Goal: Task Accomplishment & Management: Manage account settings

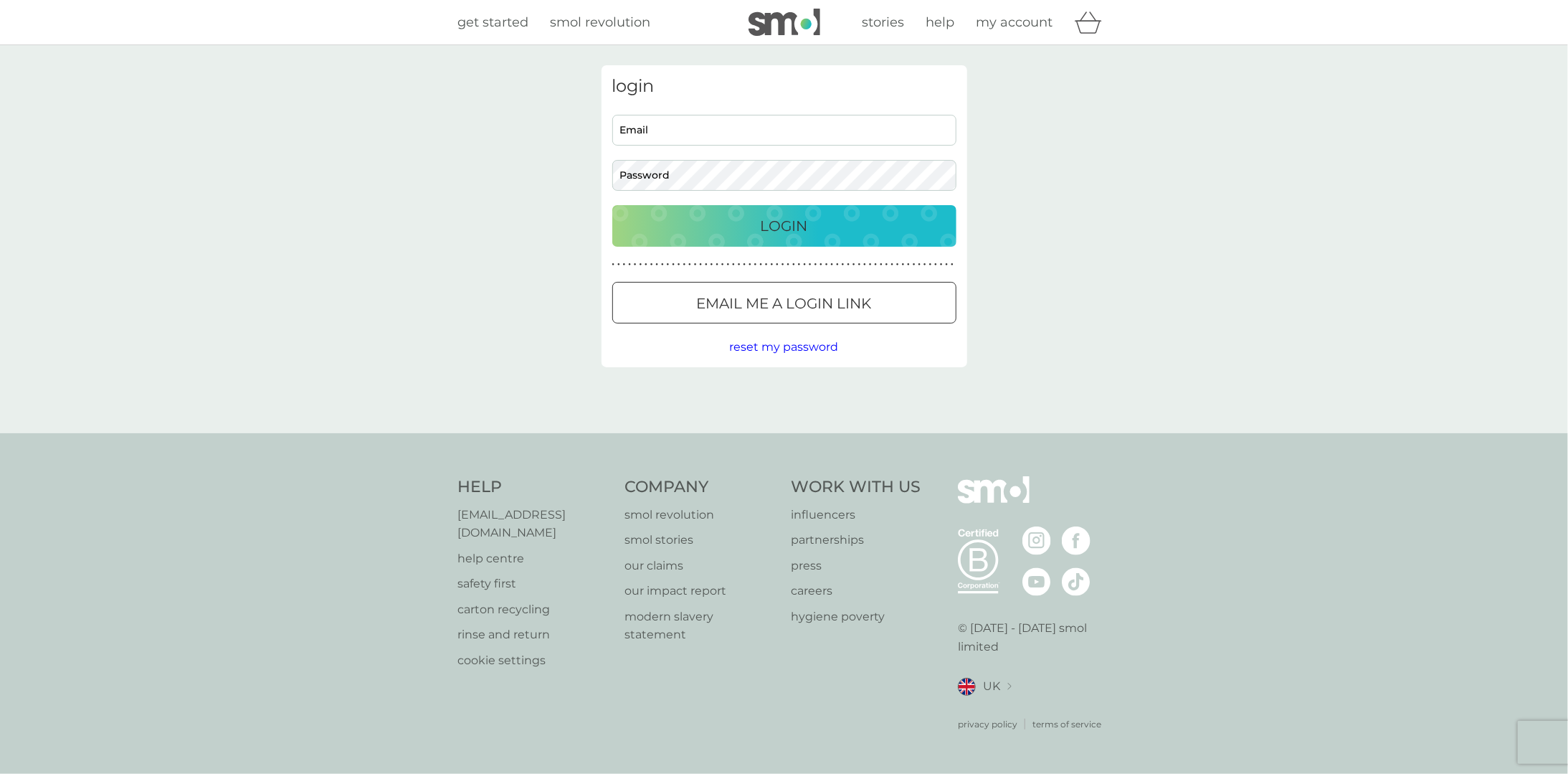
type input "rgdavies@msn.com"
click at [763, 218] on p "Login" at bounding box center [784, 227] width 48 height 23
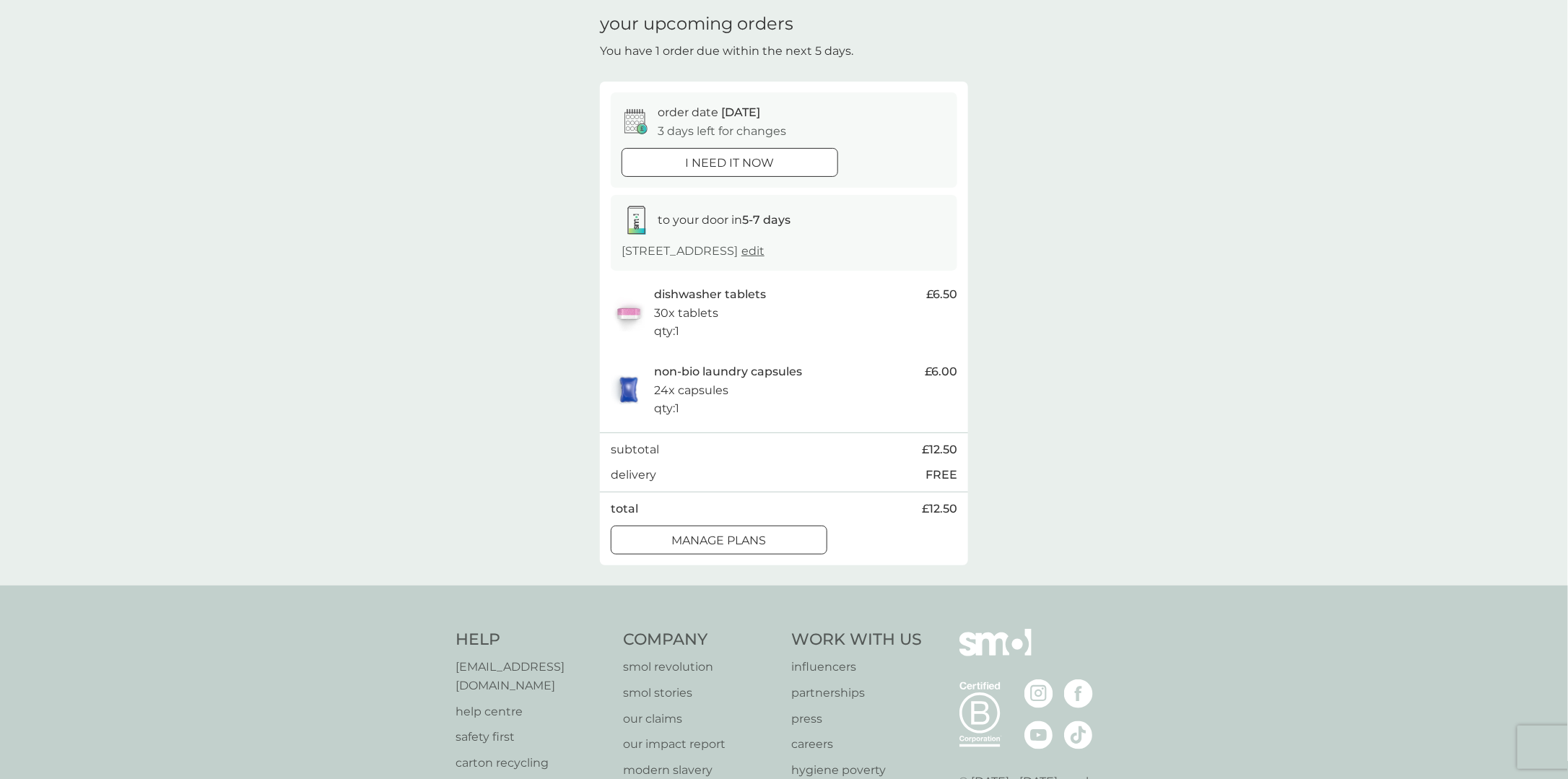
scroll to position [72, 0]
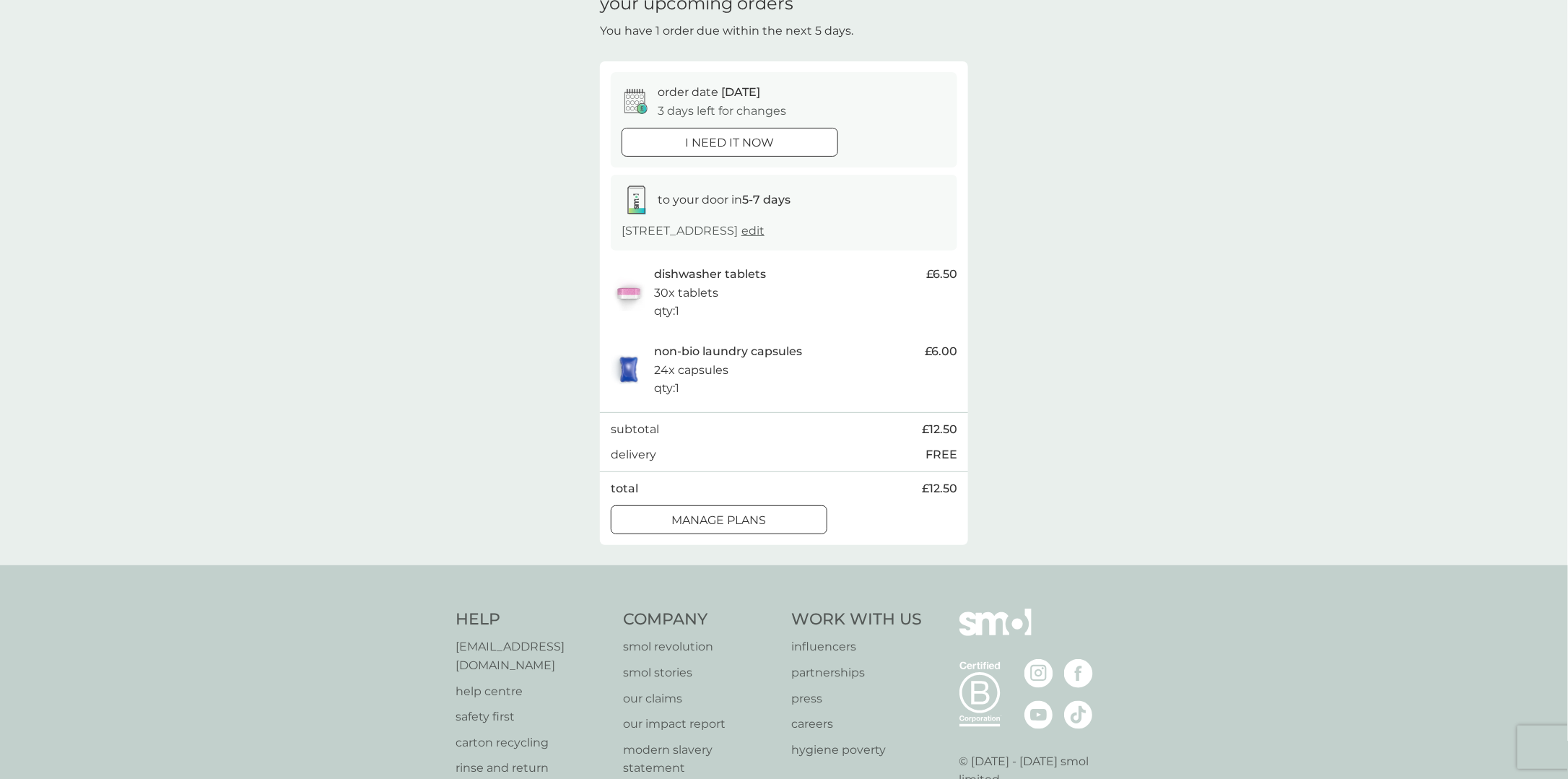
click at [793, 512] on div "manage plans" at bounding box center [719, 520] width 215 height 19
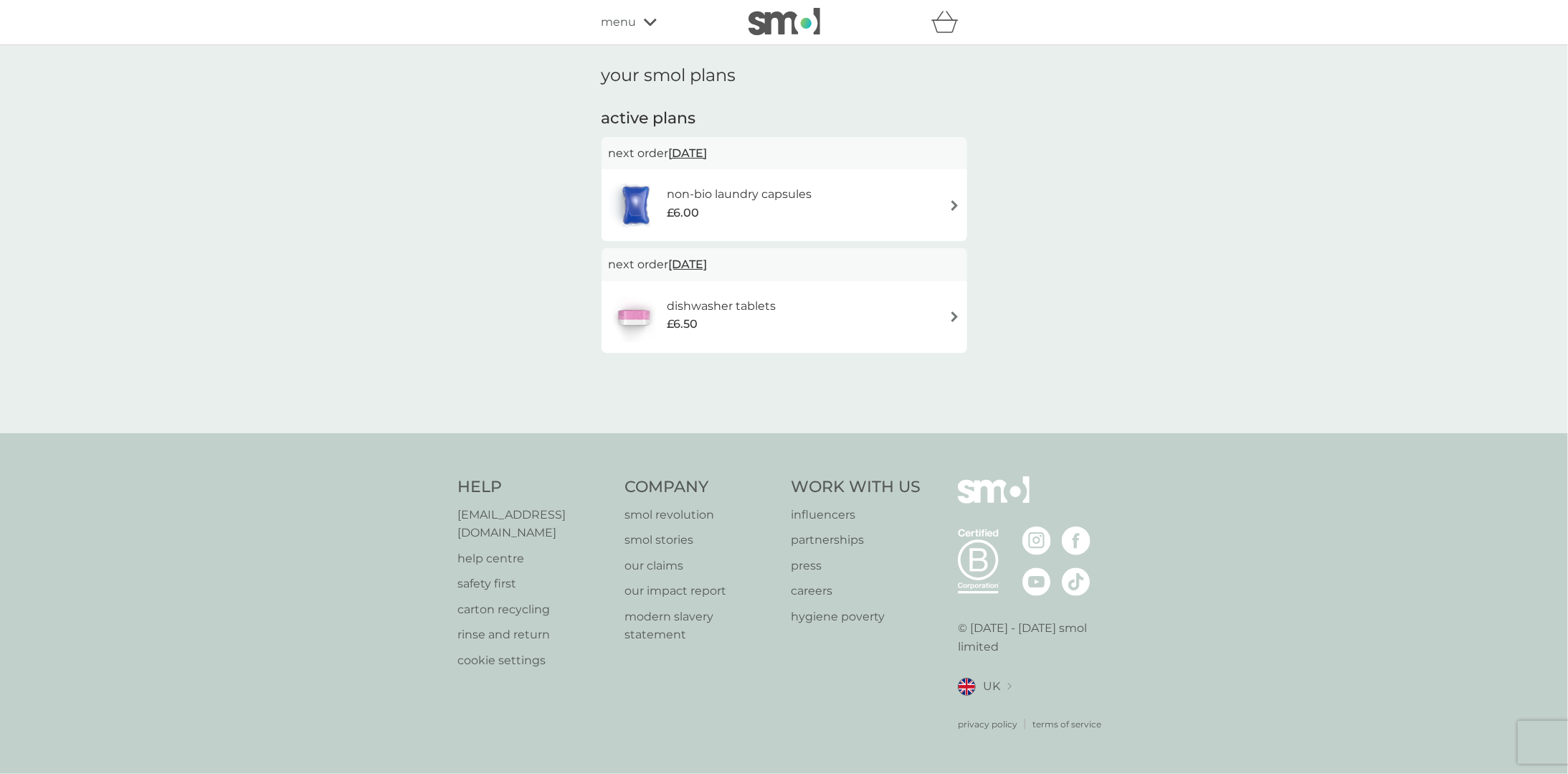
click at [708, 146] on span "[DATE]" at bounding box center [688, 153] width 39 height 28
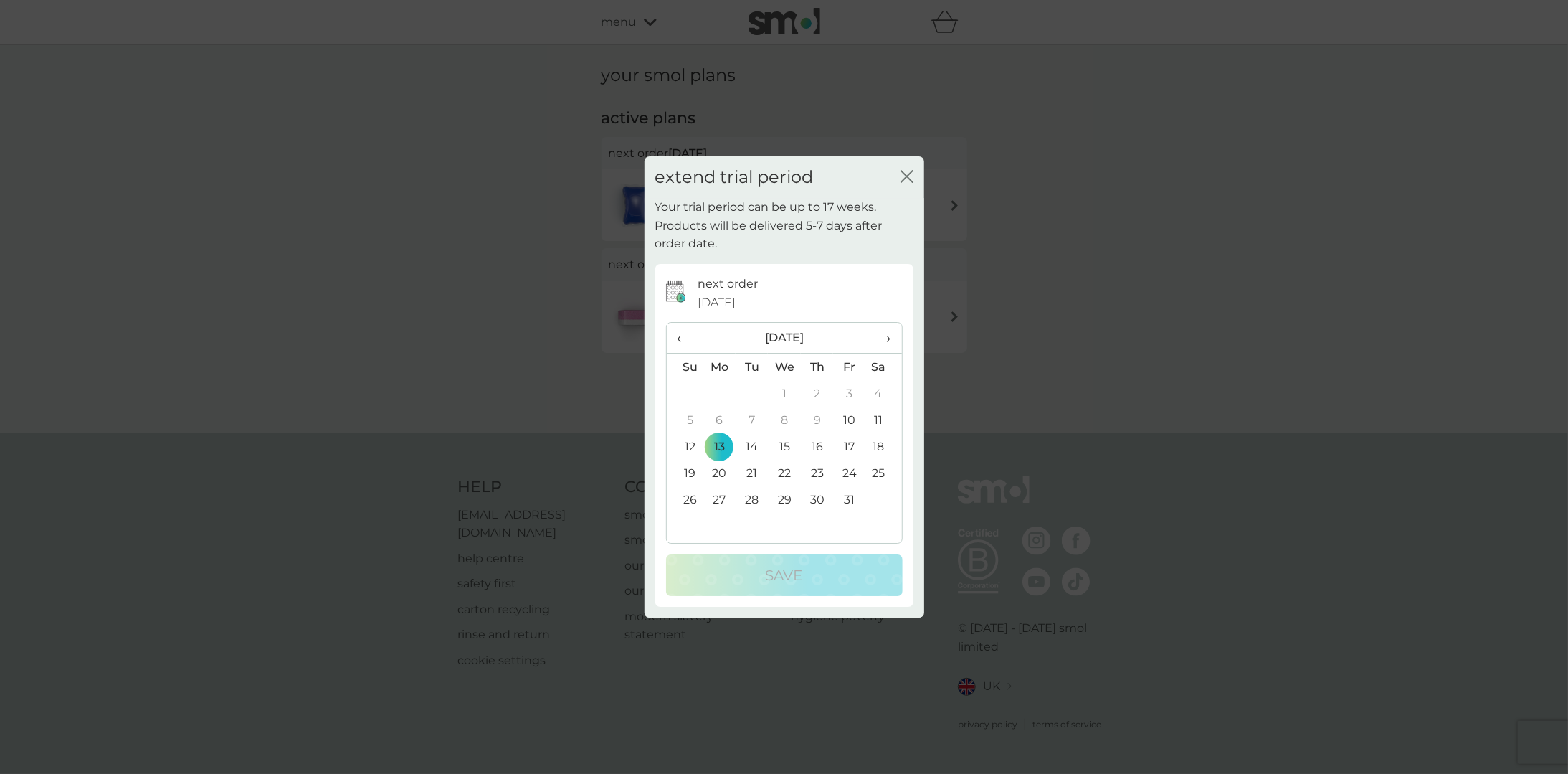
click at [890, 343] on span "›" at bounding box center [884, 337] width 15 height 30
click at [720, 496] on td "24" at bounding box center [720, 499] width 33 height 26
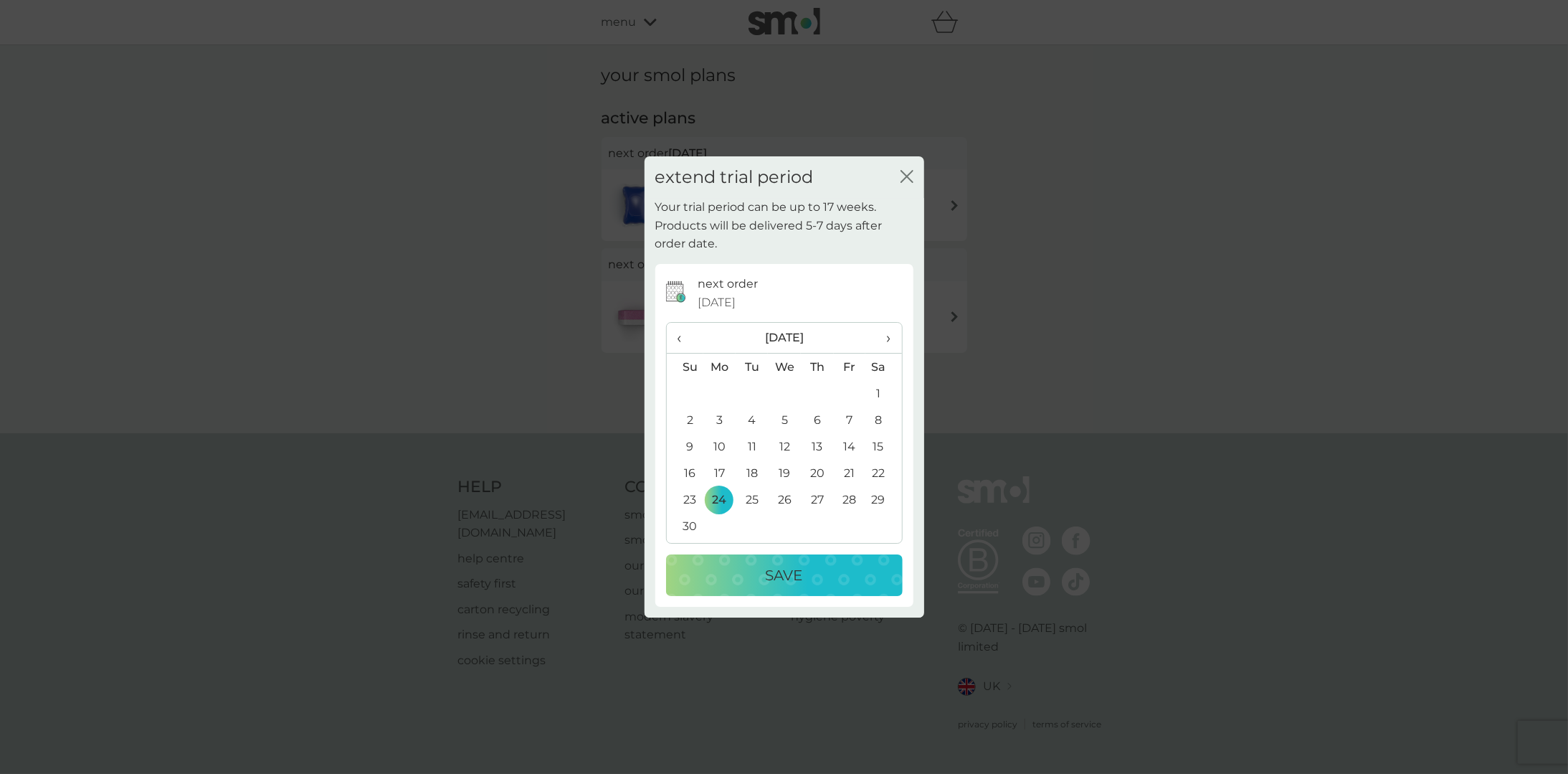
click at [794, 571] on p "Save" at bounding box center [784, 576] width 37 height 23
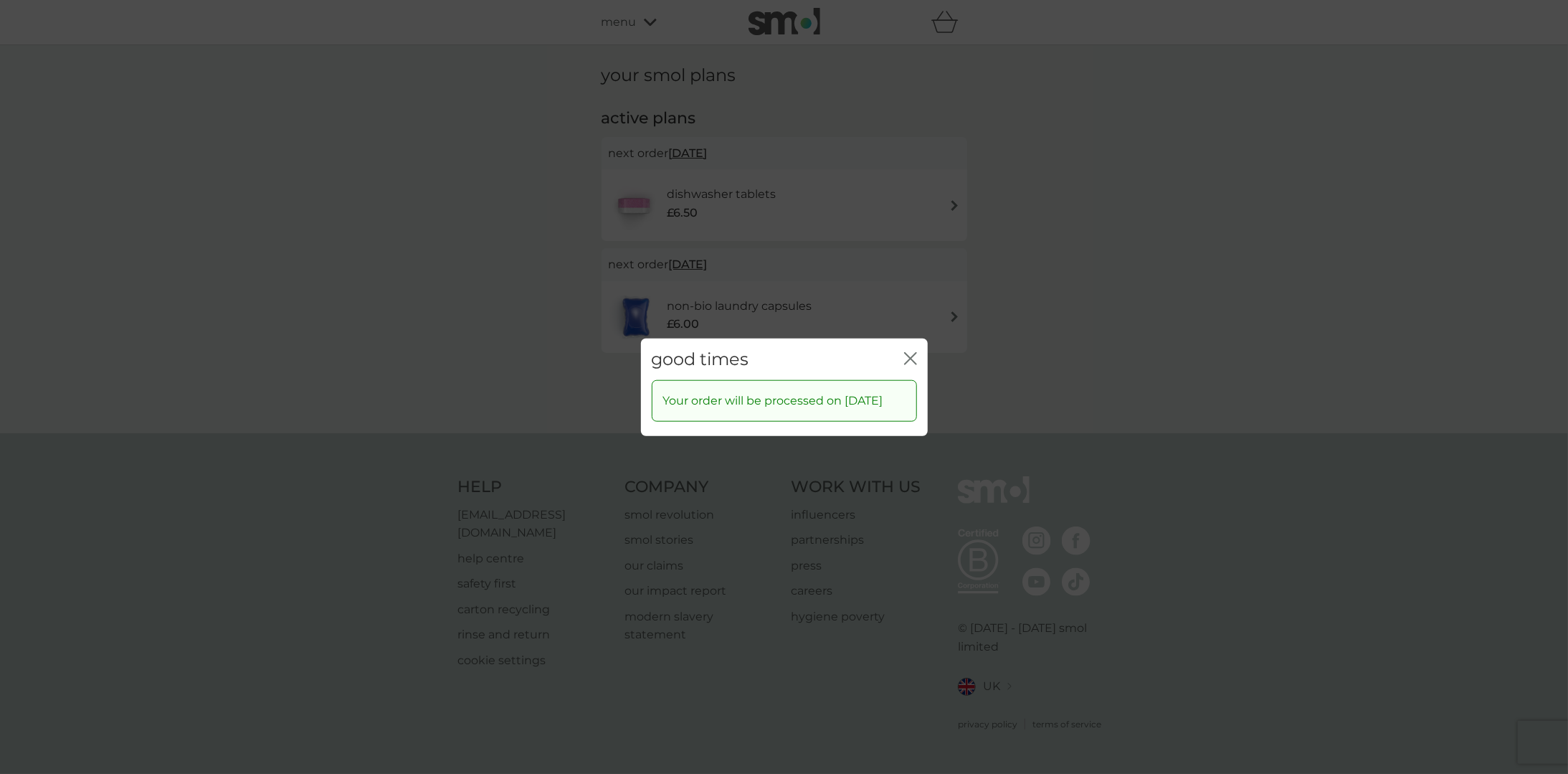
click at [912, 352] on icon "close" at bounding box center [914, 358] width 6 height 12
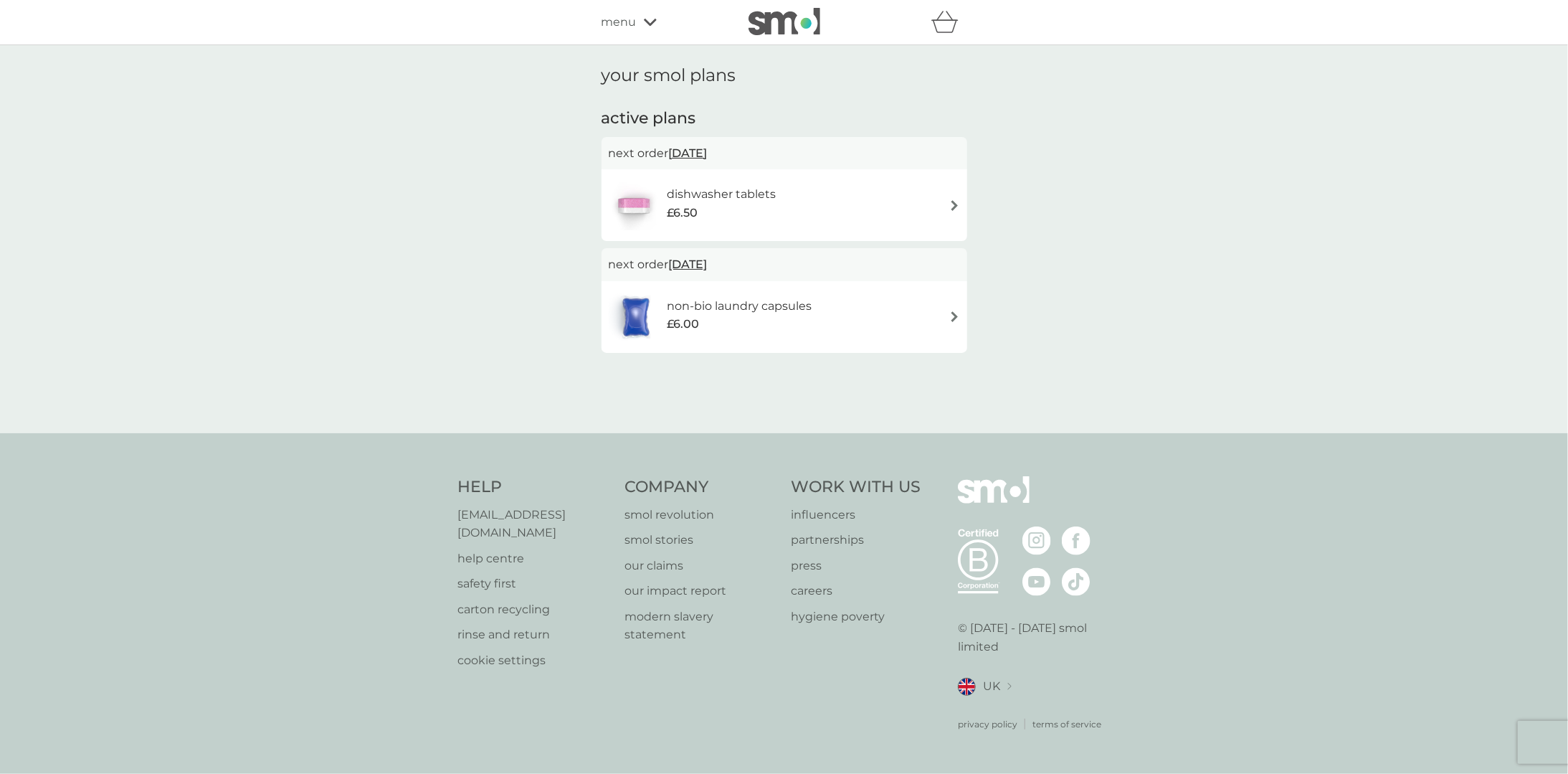
click at [699, 149] on span "[DATE]" at bounding box center [688, 153] width 39 height 28
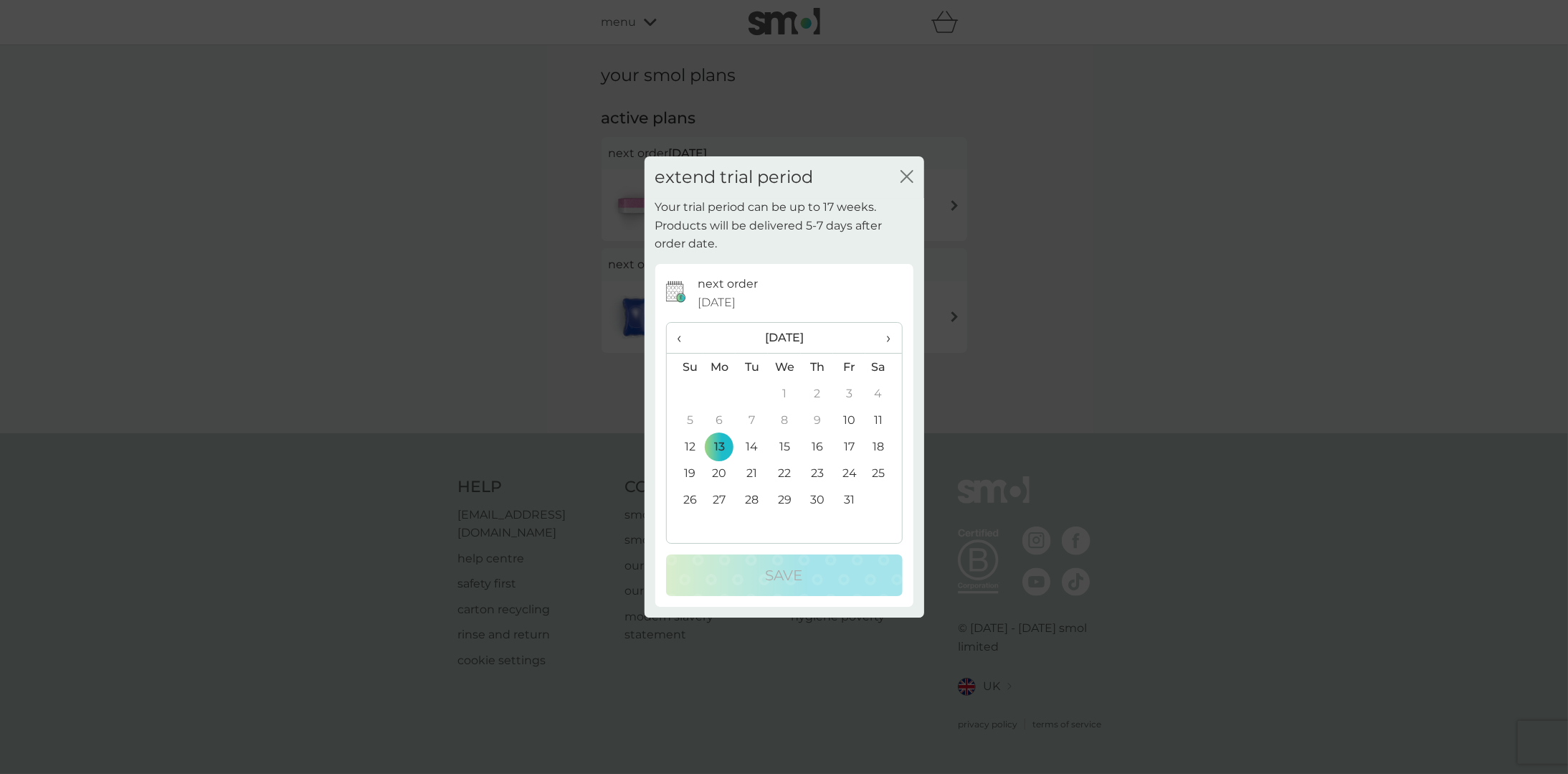
click at [898, 339] on th "›" at bounding box center [883, 338] width 36 height 31
click at [717, 498] on td "24" at bounding box center [720, 499] width 33 height 26
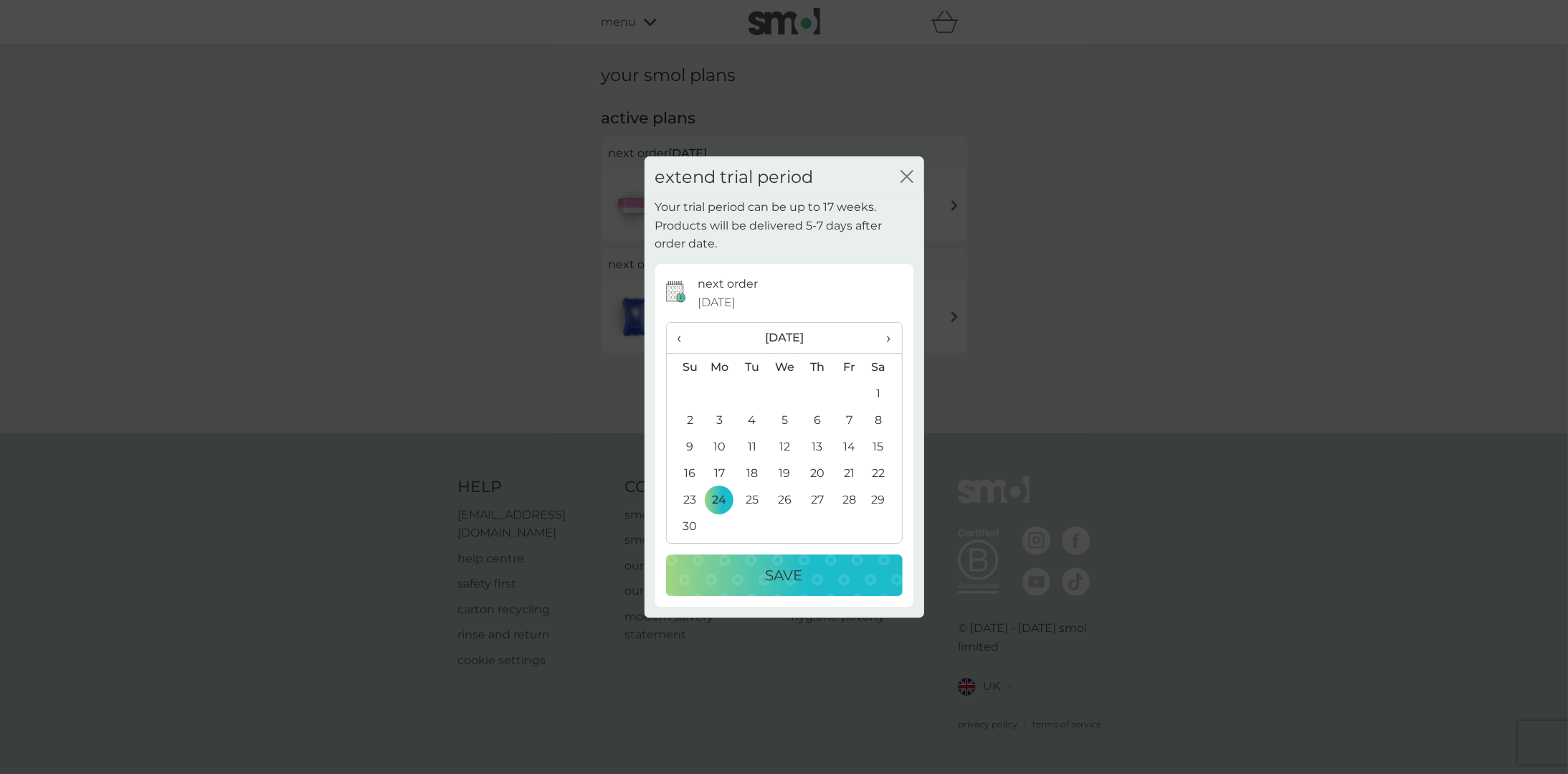
click at [805, 584] on div "Save" at bounding box center [784, 576] width 208 height 23
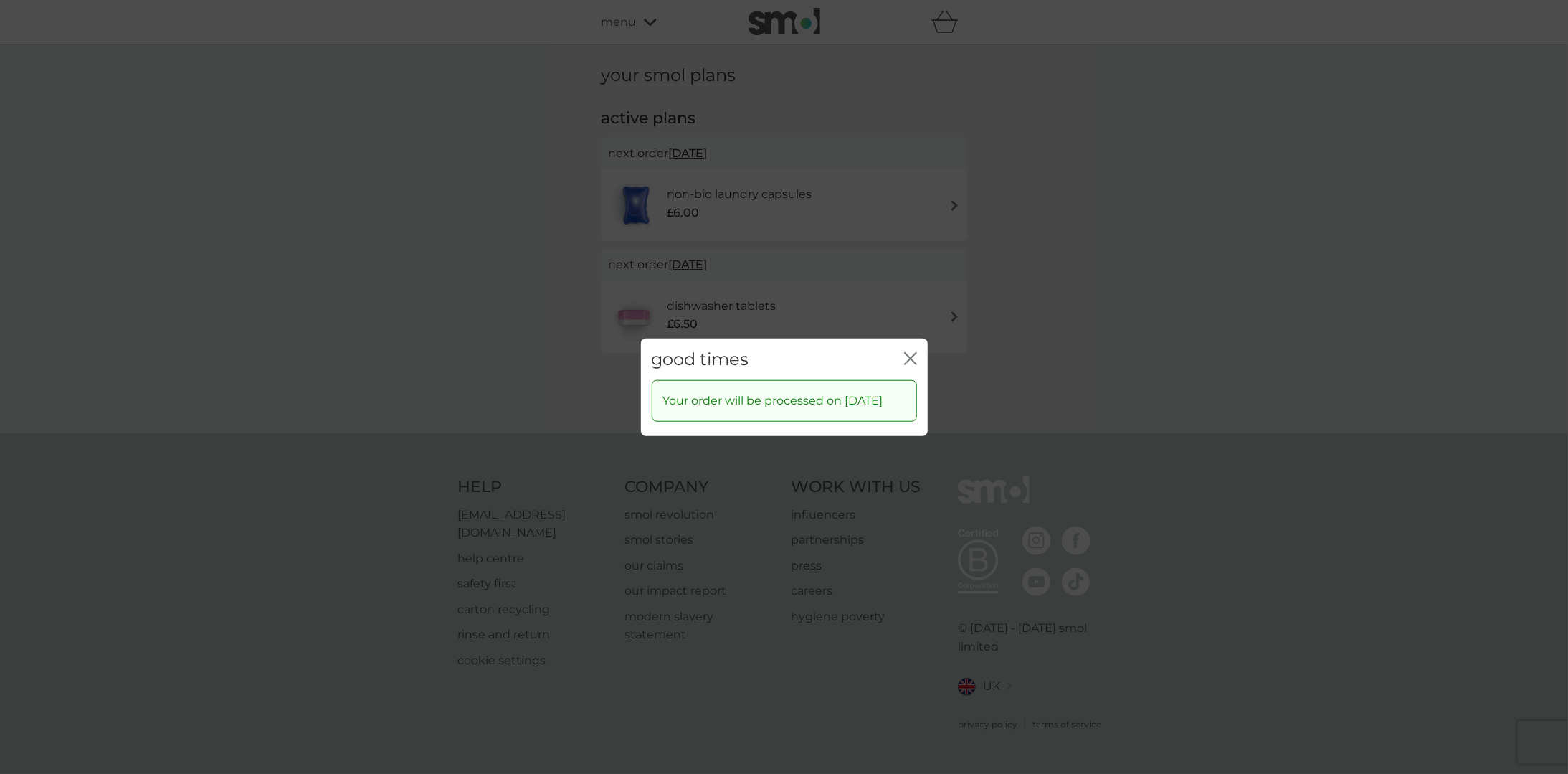
click at [912, 352] on icon "close" at bounding box center [914, 358] width 6 height 12
